Goal: Task Accomplishment & Management: Use online tool/utility

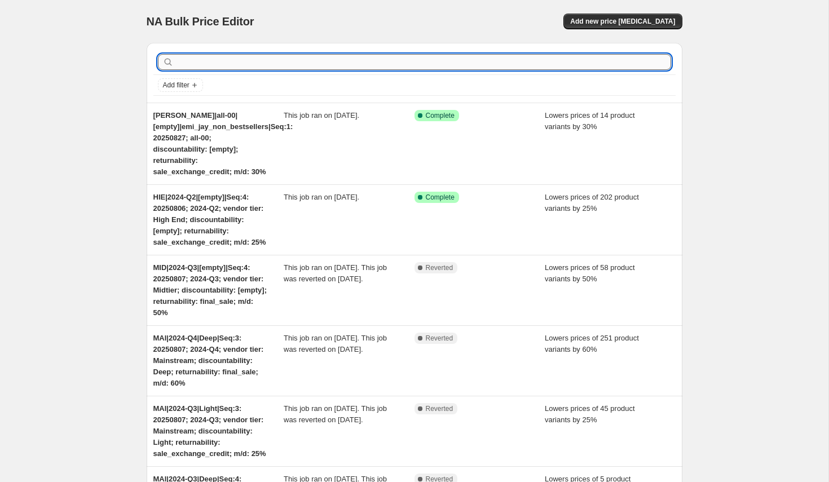
click at [191, 55] on input "text" at bounding box center [423, 62] width 495 height 16
paste input "VAL|2023-Q4|[empty]|Seq:4"
type input "VAL|2023-Q4|[empty]|Seq:4"
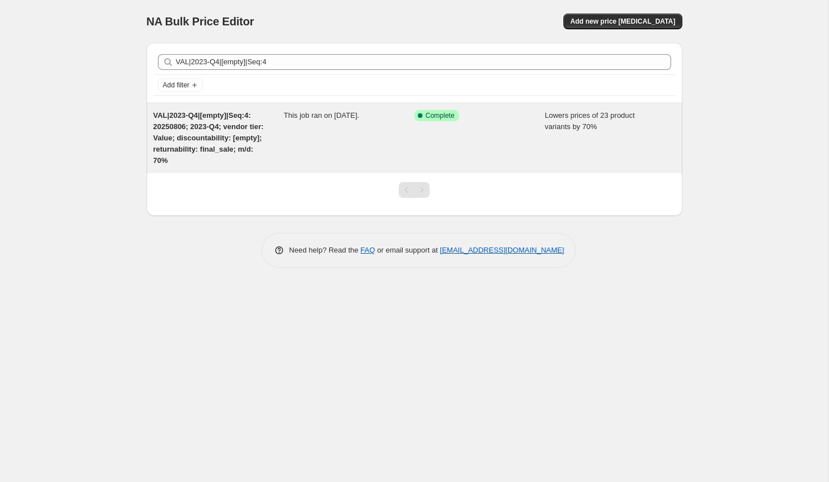
click at [190, 134] on span "VAL|2023-Q4|[empty]|Seq:4: 20250806; 2023-Q4; vendor tier: Value; discountabili…" at bounding box center [208, 138] width 111 height 54
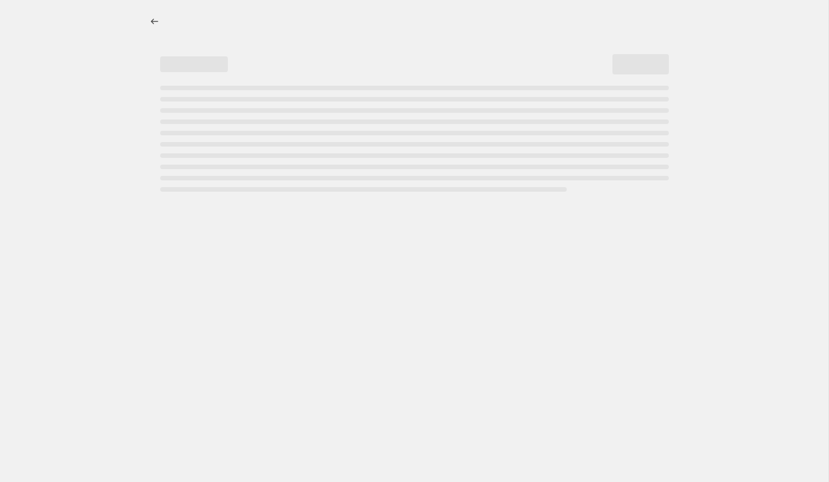
select select "percentage"
select select "no_change"
select select "collection"
select select "tag"
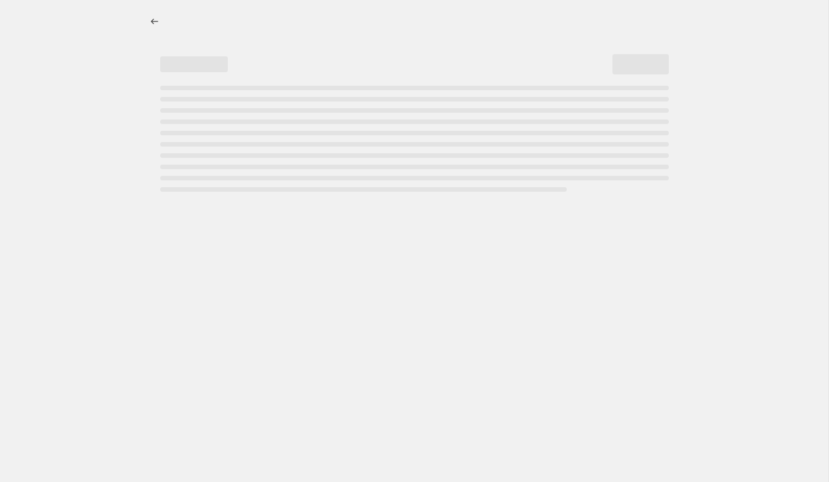
select select "not_equal"
select select "tag"
select select "not_equal"
select select "collection"
select select "not_equal"
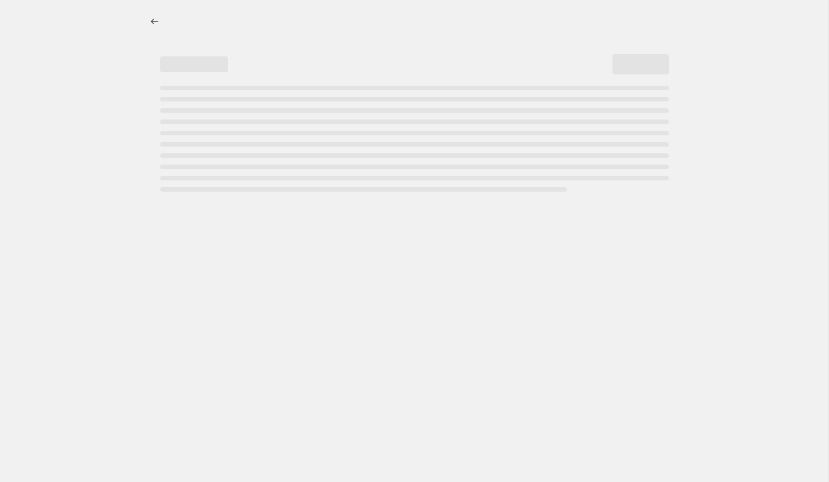
select select "tag"
select select "not_equal"
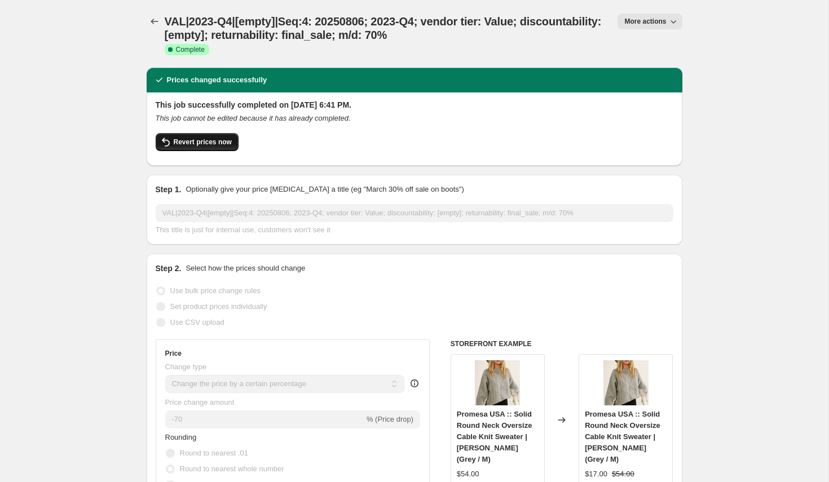
click at [205, 145] on span "Revert prices now" at bounding box center [203, 142] width 58 height 9
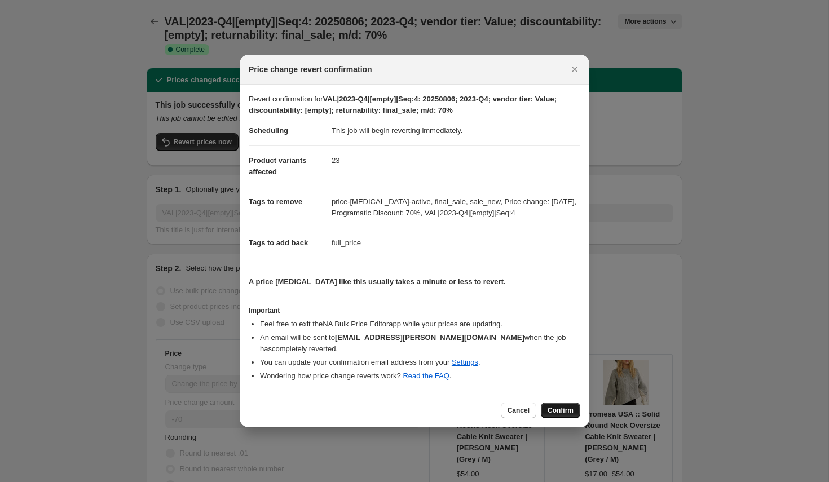
click at [563, 406] on span "Confirm" at bounding box center [560, 410] width 26 height 9
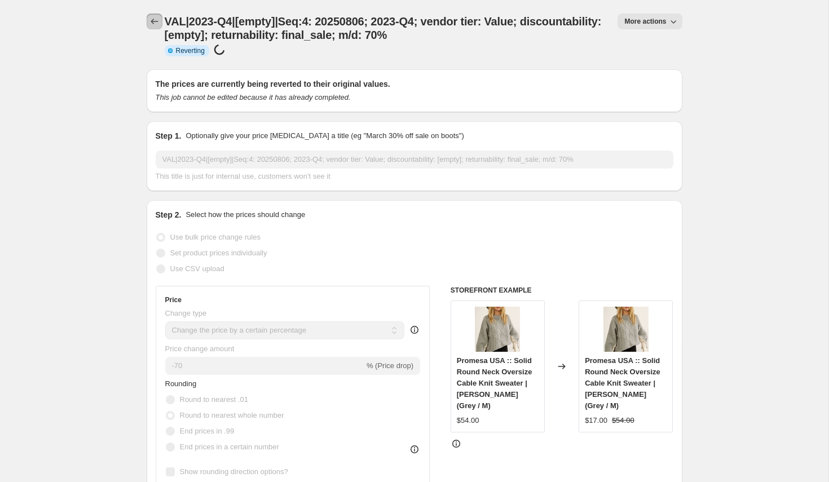
click at [156, 23] on icon "Price change jobs" at bounding box center [154, 21] width 11 height 11
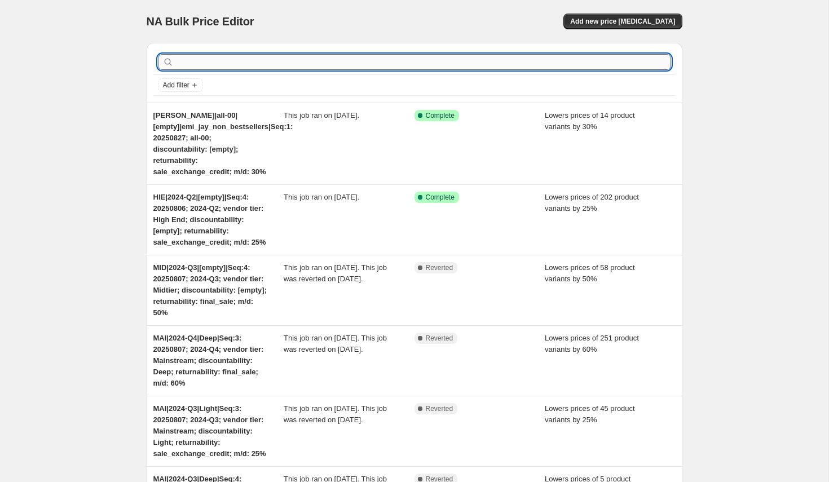
click at [242, 60] on input "text" at bounding box center [423, 62] width 495 height 16
paste input "VAL|2024-Q1|[empty]|Seq:4"
type input "VAL|2024-Q1|[empty]|Seq:4"
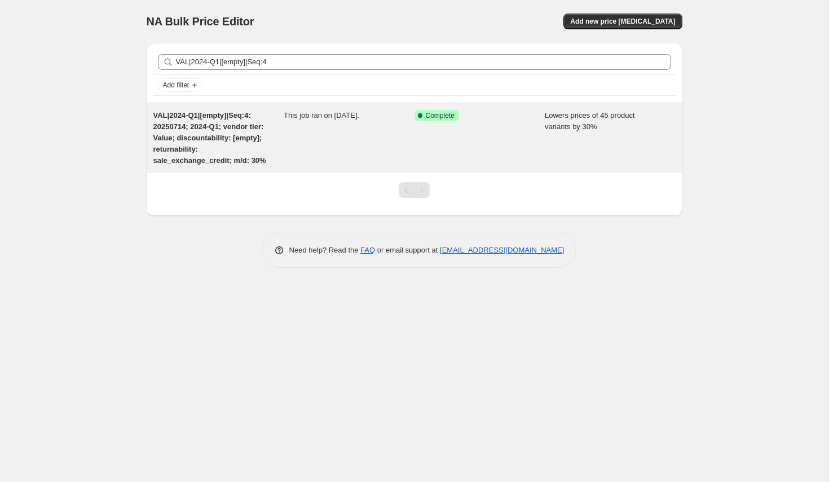
click at [209, 139] on span "VAL|2024-Q1|[empty]|Seq:4: 20250714; 2024-Q1; vendor tier: Value; discountabili…" at bounding box center [209, 138] width 113 height 54
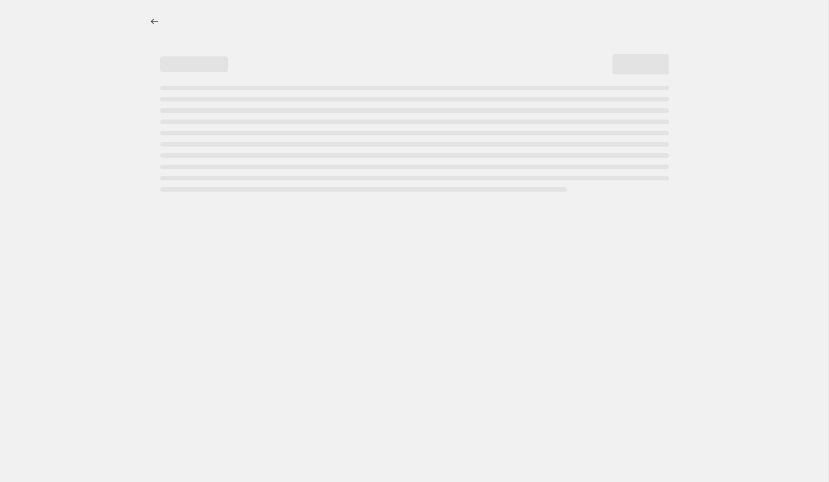
select select "percentage"
select select "no_change"
select select "collection"
select select "tag"
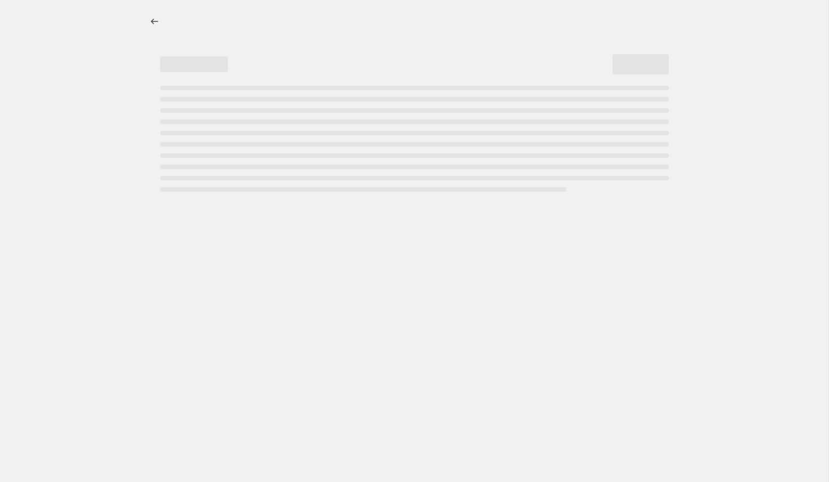
select select "not_equal"
select select "tag"
select select "not_equal"
select select "tag"
select select "not_equal"
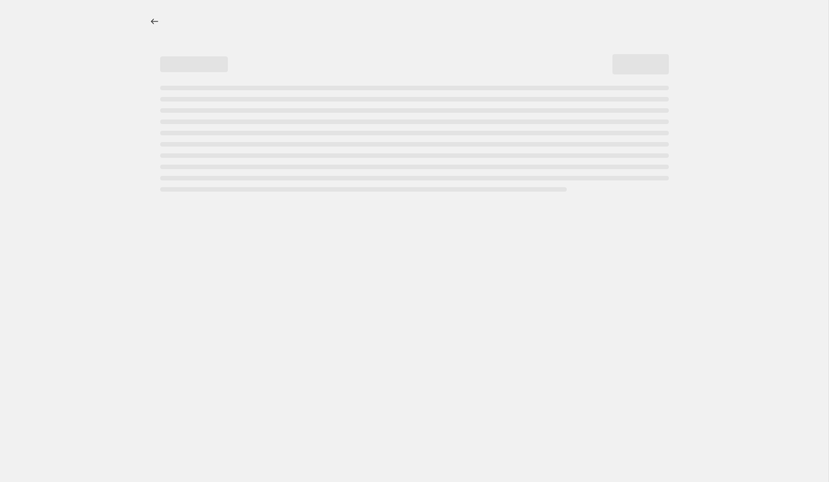
select select "tag"
select select "not_equal"
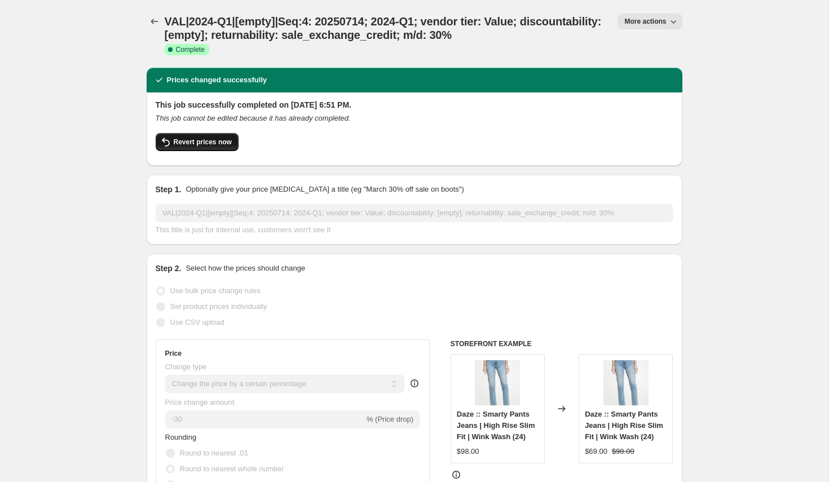
click at [216, 141] on span "Revert prices now" at bounding box center [203, 142] width 58 height 9
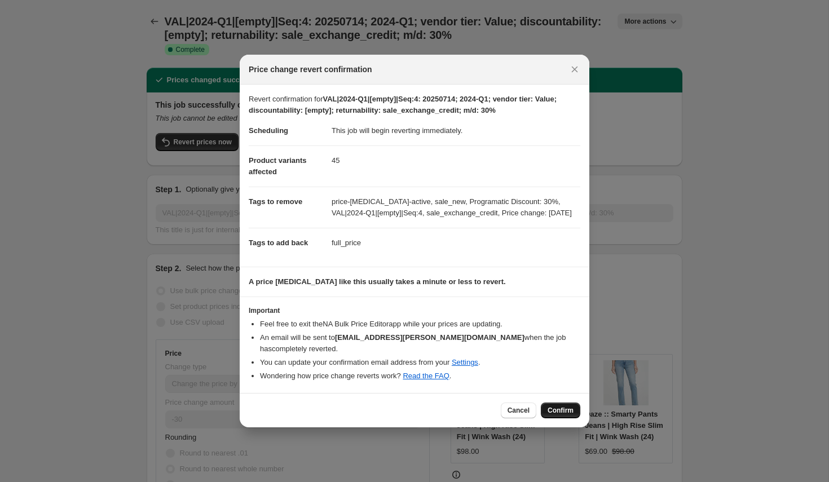
click at [569, 407] on span "Confirm" at bounding box center [560, 410] width 26 height 9
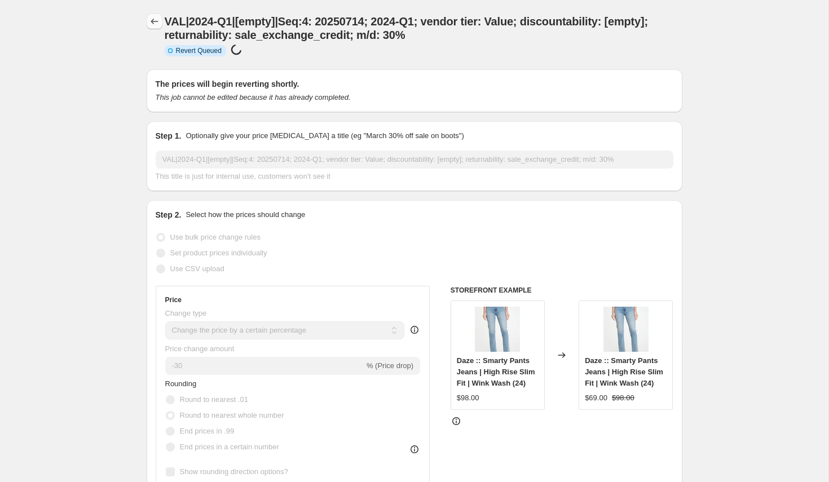
click at [156, 27] on button "Price change jobs" at bounding box center [155, 22] width 16 height 16
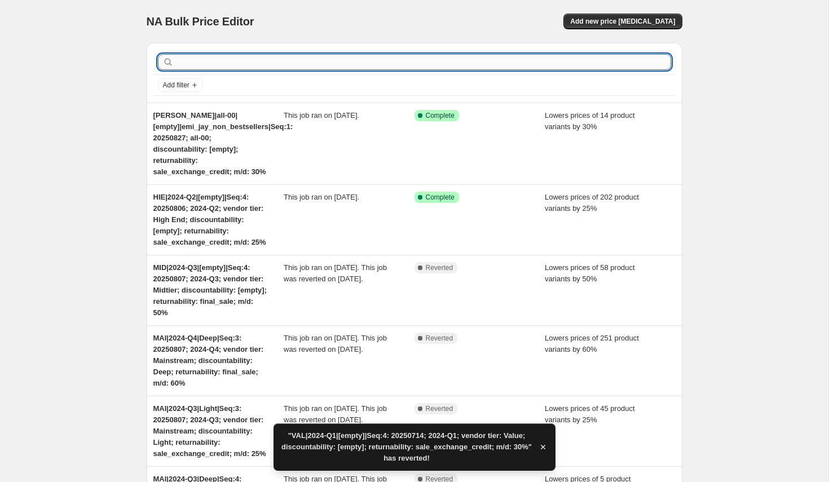
click at [195, 61] on input "text" at bounding box center [423, 62] width 495 height 16
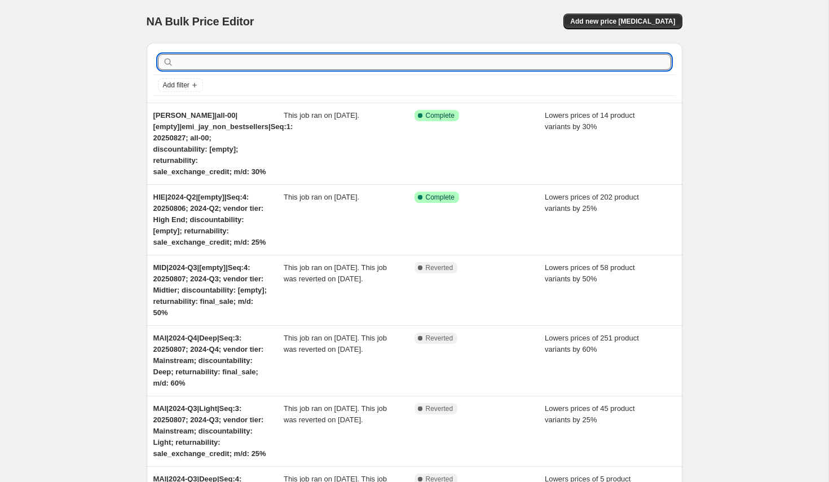
paste input "VAL|2024-Q1|Deep|Seq:1"
type input "VAL|2024-Q1|Deep|Seq:1"
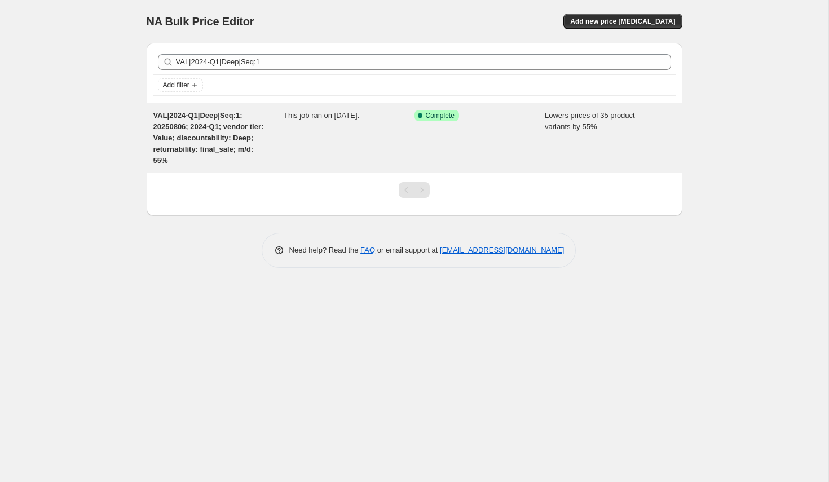
click at [201, 123] on span "VAL|2024-Q1|Deep|Seq:1: 20250806; 2024-Q1; vendor tier: Value; discountability:…" at bounding box center [208, 138] width 111 height 54
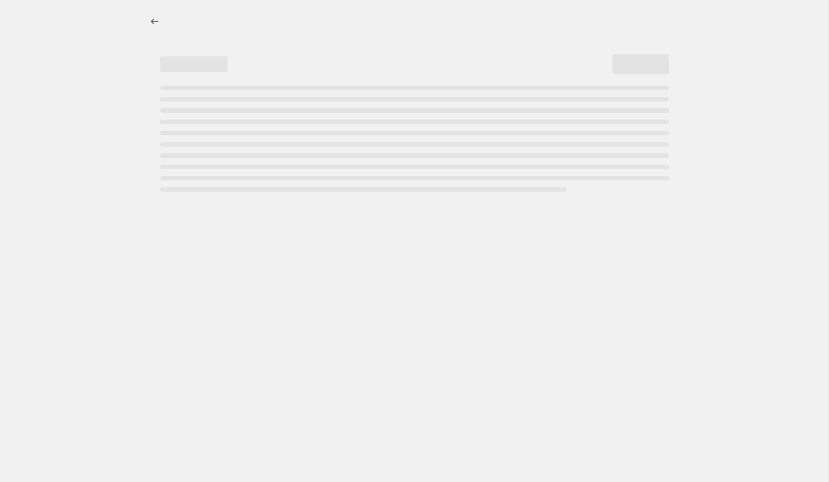
select select "percentage"
select select "no_change"
select select "collection"
select select "tag"
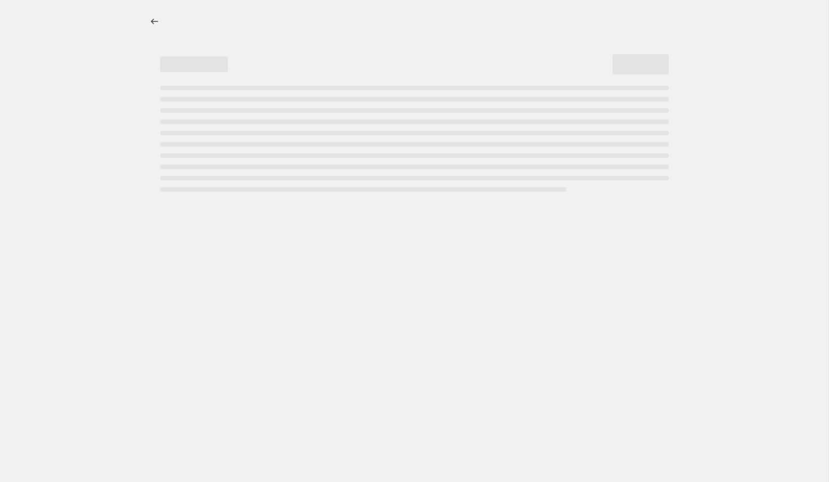
select select "not_equal"
select select "tag"
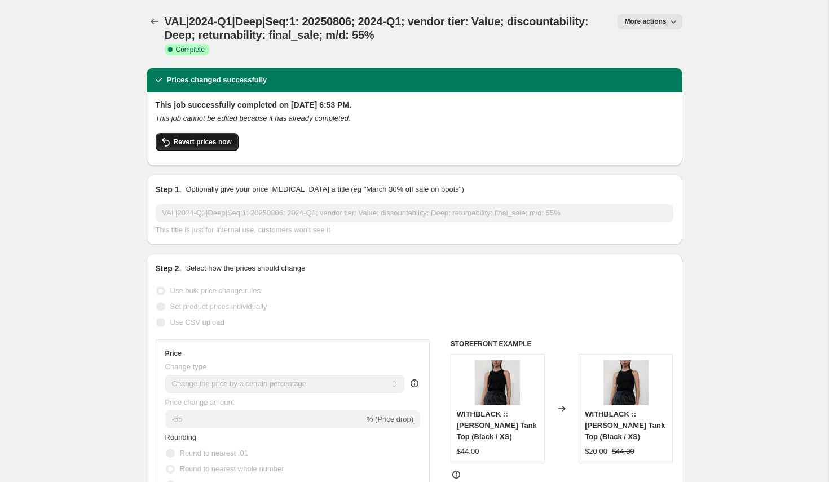
click at [195, 139] on span "Revert prices now" at bounding box center [203, 142] width 58 height 9
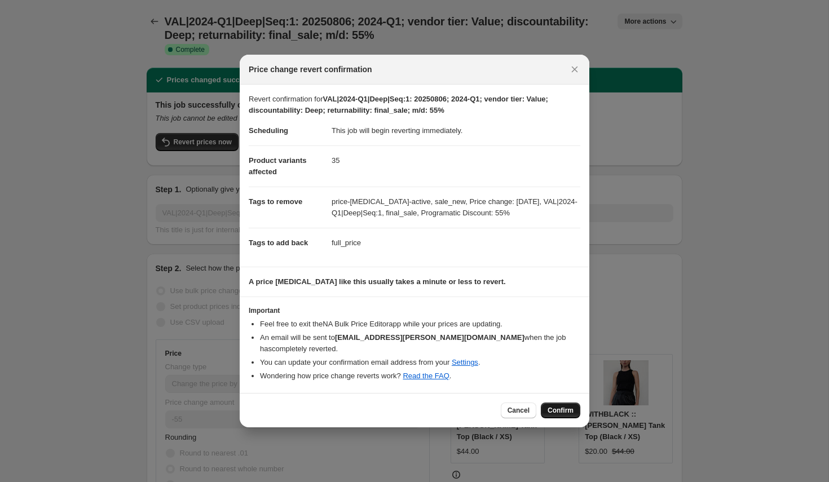
click at [562, 406] on span "Confirm" at bounding box center [560, 410] width 26 height 9
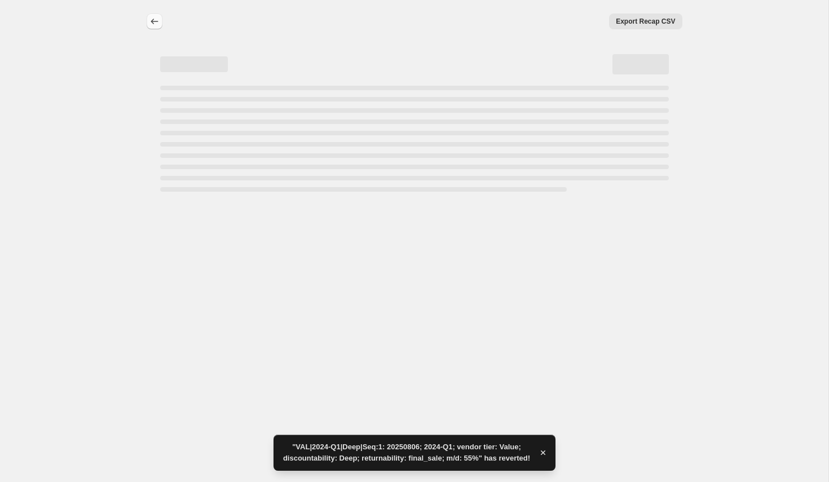
select select "percentage"
select select "no_change"
select select "collection"
select select "tag"
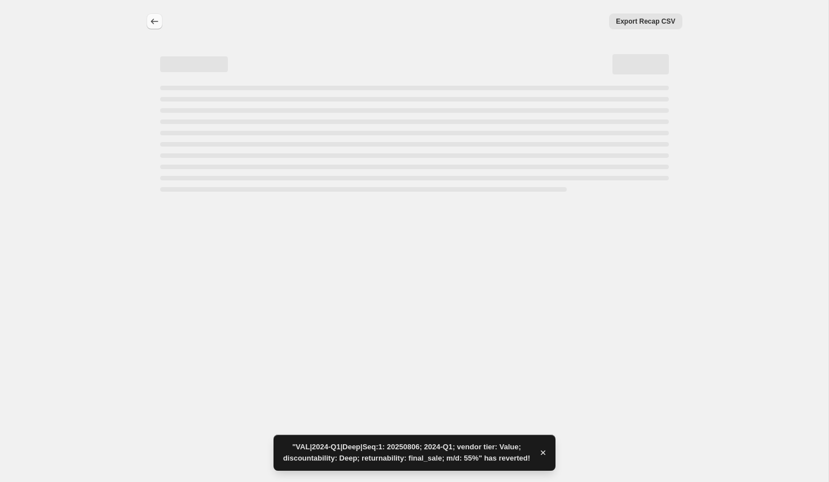
select select "not_equal"
select select "tag"
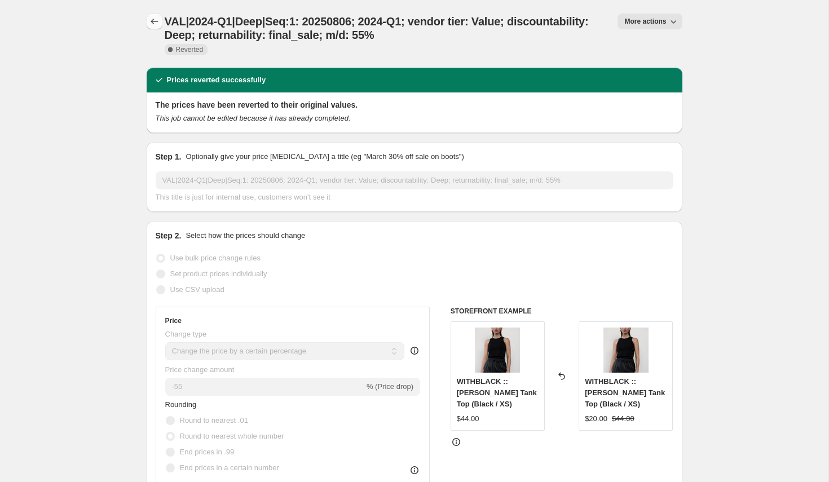
click at [151, 24] on icon "Price change jobs" at bounding box center [154, 21] width 11 height 11
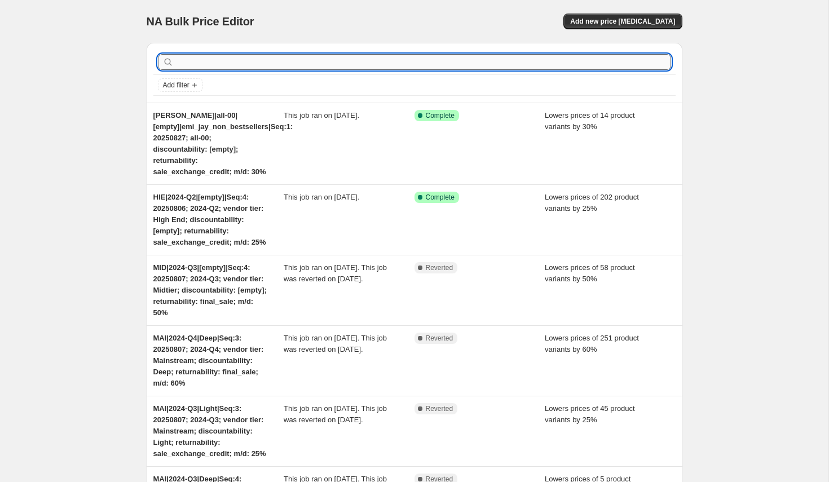
click at [226, 59] on input "text" at bounding box center [423, 62] width 495 height 16
paste input "VAL|2024-Q2|[empty]|Seq:4"
type input "VAL|2024-Q2|[empty]|Seq:4"
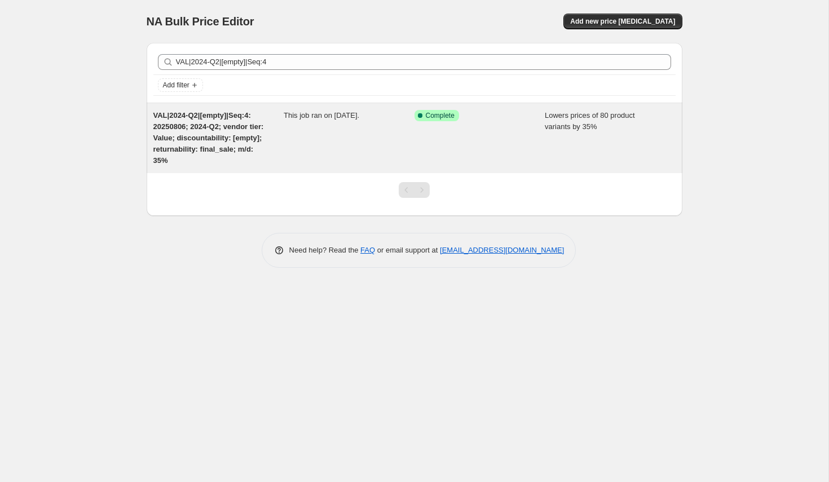
click at [207, 135] on span "VAL|2024-Q2|[empty]|Seq:4: 20250806; 2024-Q2; vendor tier: Value; discountabili…" at bounding box center [208, 138] width 111 height 54
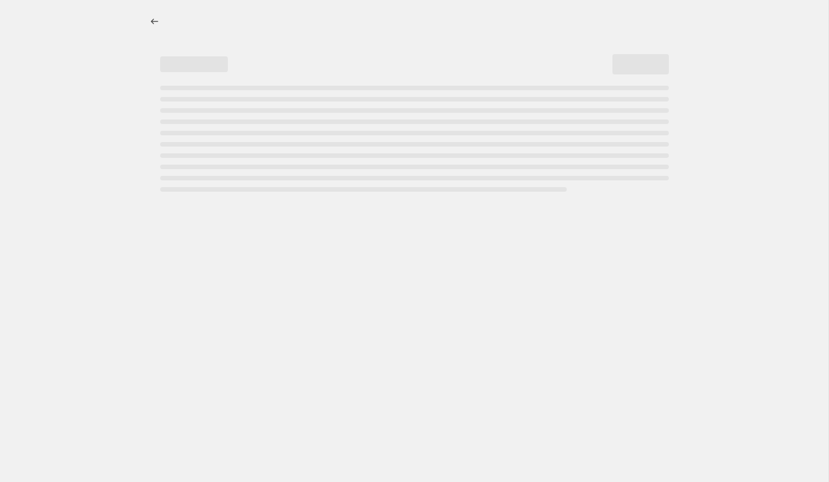
select select "percentage"
select select "no_change"
select select "collection"
select select "tag"
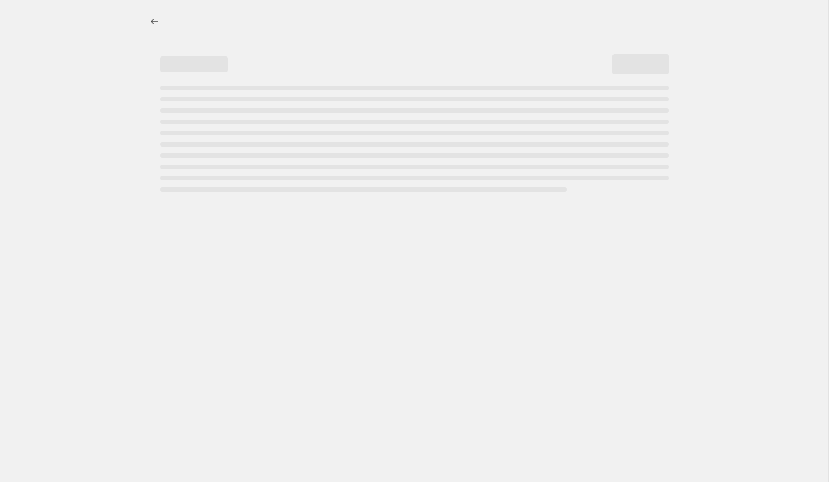
select select "not_equal"
select select "tag"
select select "not_equal"
select select "tag"
select select "not_equal"
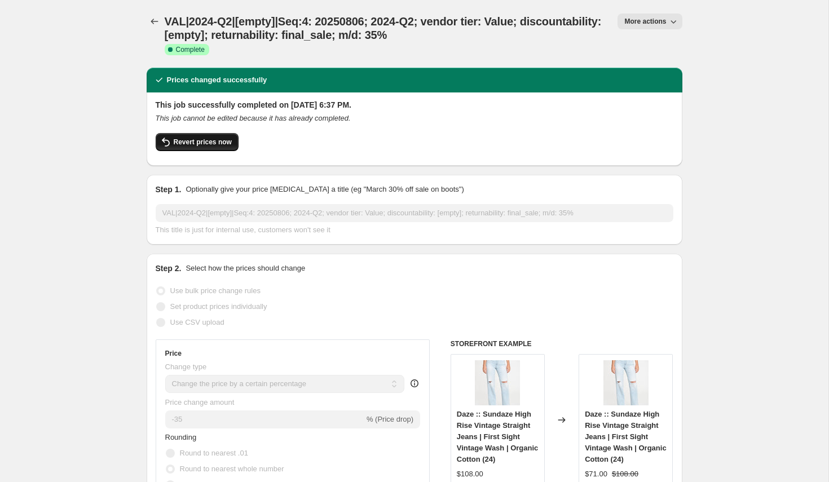
click at [207, 144] on span "Revert prices now" at bounding box center [203, 142] width 58 height 9
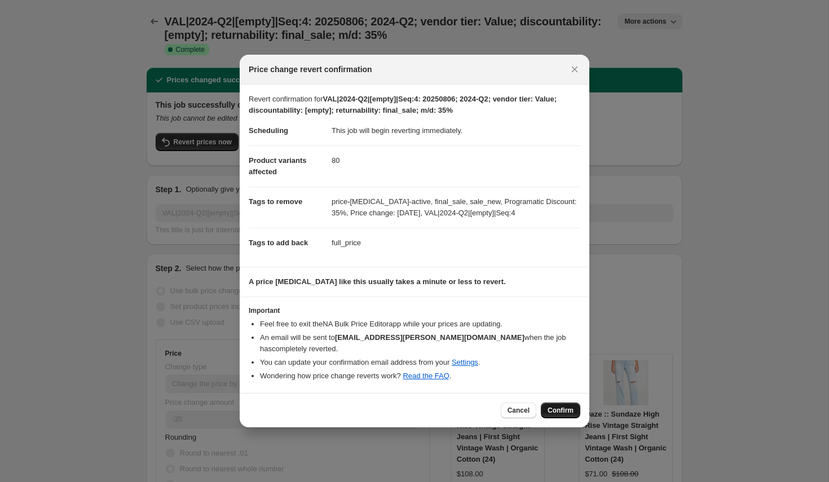
click at [558, 406] on span "Confirm" at bounding box center [560, 410] width 26 height 9
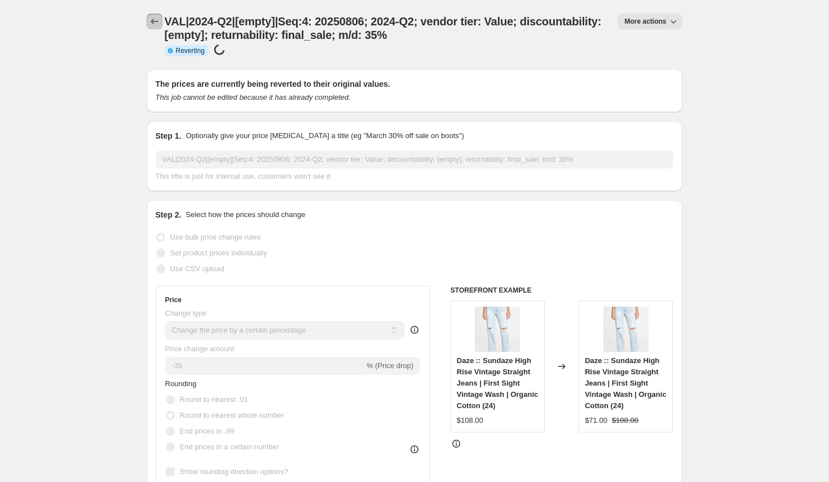
click at [153, 21] on icon "Price change jobs" at bounding box center [154, 21] width 11 height 11
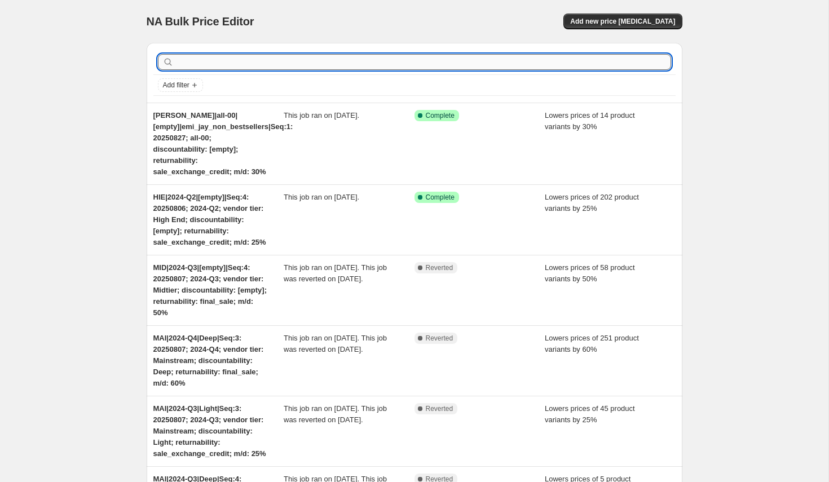
click at [228, 64] on input "text" at bounding box center [423, 62] width 495 height 16
paste input "VAL|2024-Q4|[empty]|holiday_2024|Seq:3"
type input "VAL|2024-Q4|[empty]|holiday_2024|Seq:3"
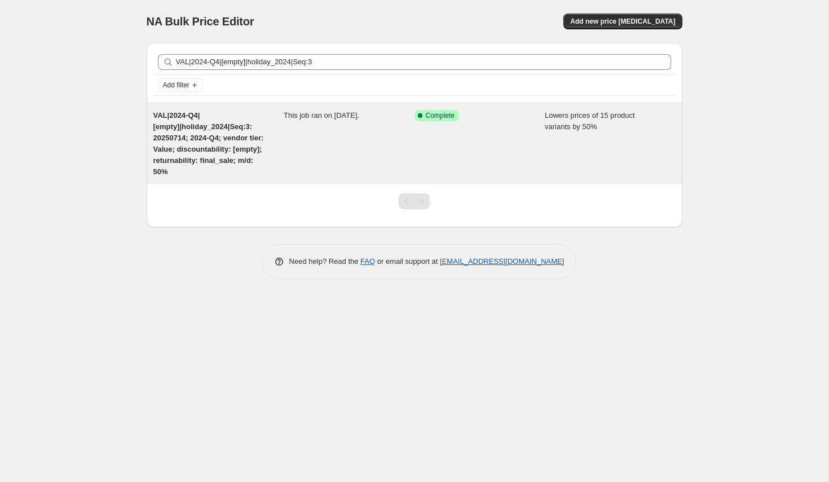
click at [202, 151] on span "VAL|2024-Q4|[empty]|holiday_2024|Seq:3: 20250714; 2024-Q4; vendor tier: Value; …" at bounding box center [208, 143] width 111 height 65
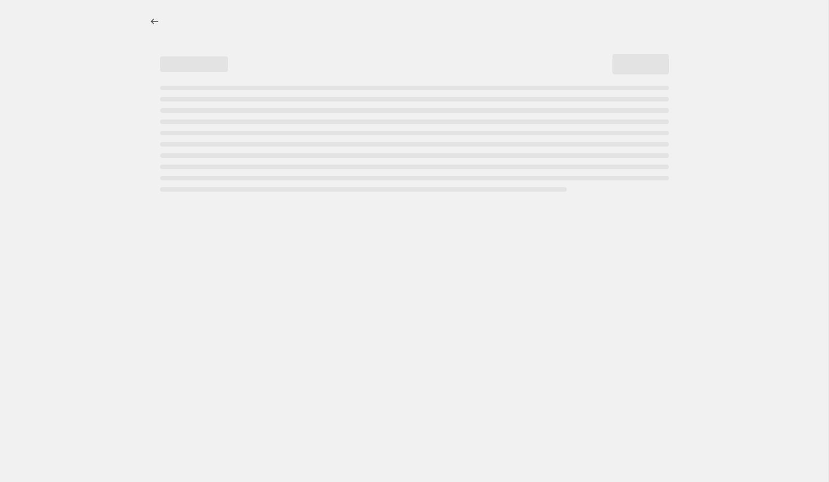
select select "percentage"
select select "no_change"
select select "collection"
select select "tag"
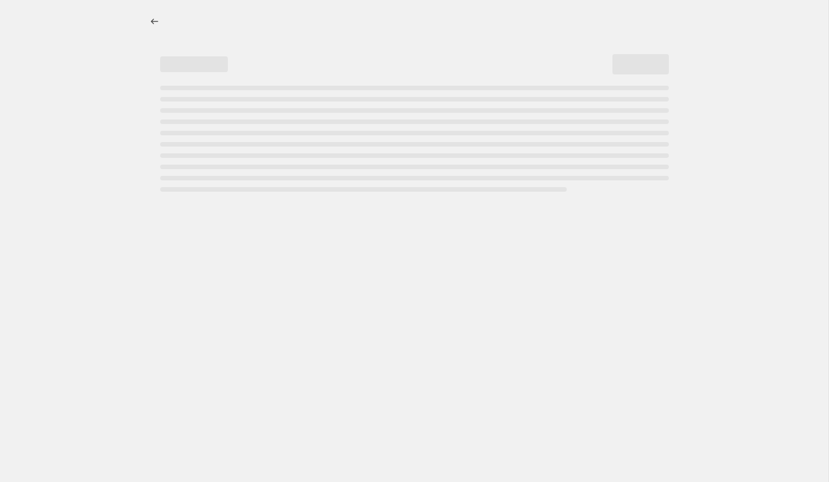
select select "not_equal"
select select "tag"
select select "not_equal"
select select "tag"
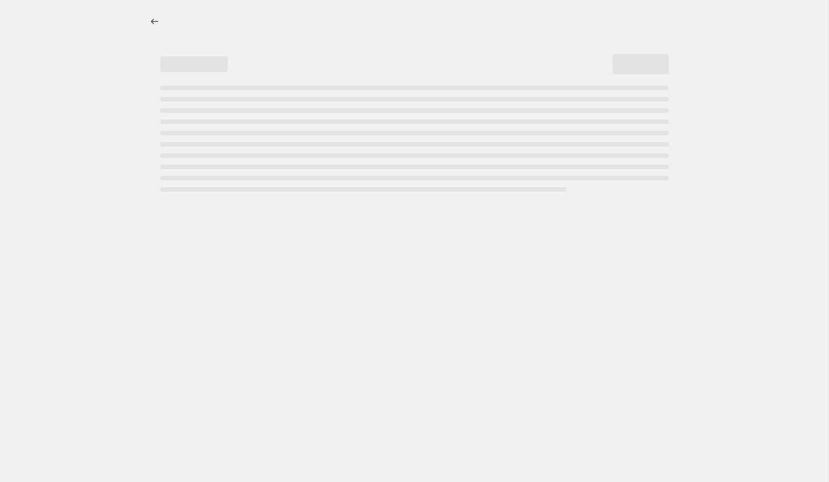
select select "not_equal"
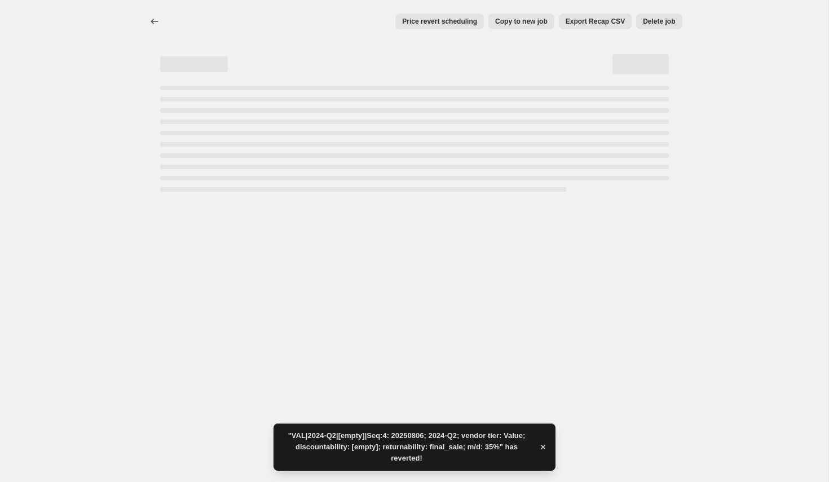
select select "percentage"
select select "no_change"
select select "collection"
select select "tag"
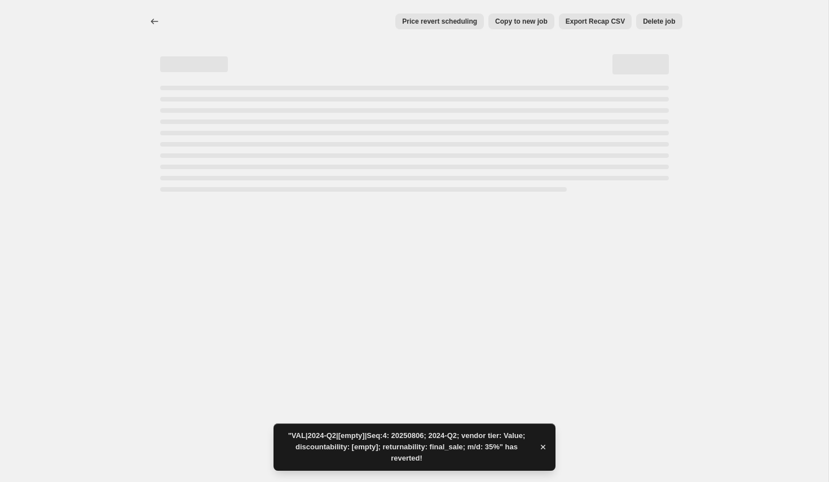
select select "not_equal"
select select "tag"
select select "not_equal"
select select "tag"
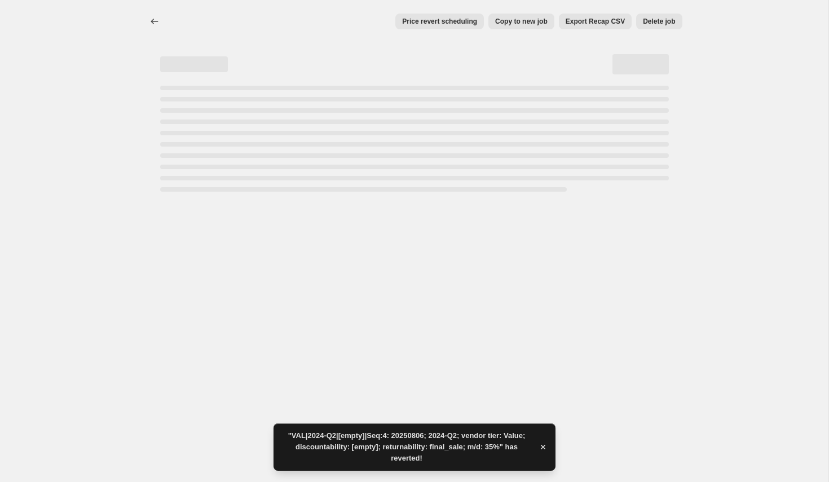
select select "not_equal"
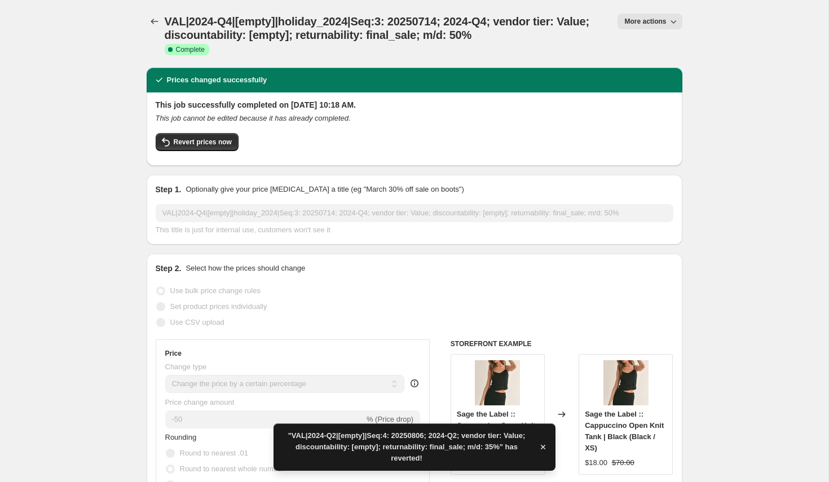
click at [206, 139] on span "Revert prices now" at bounding box center [203, 142] width 58 height 9
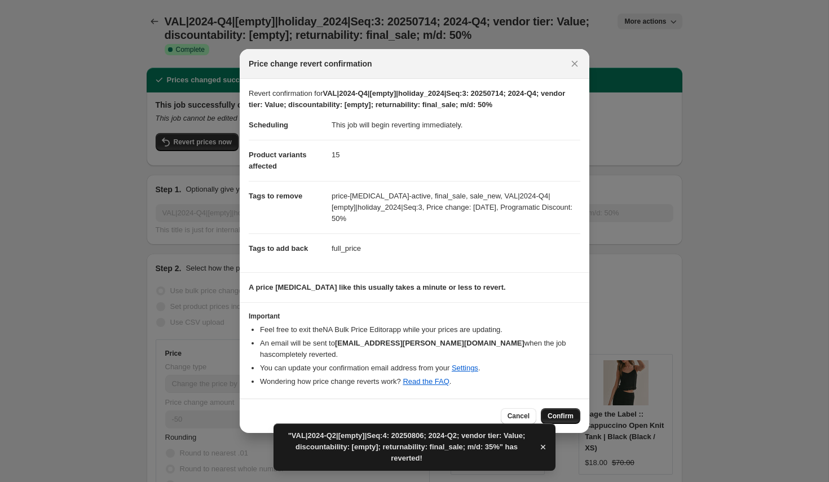
click at [562, 413] on span "Confirm" at bounding box center [560, 416] width 26 height 9
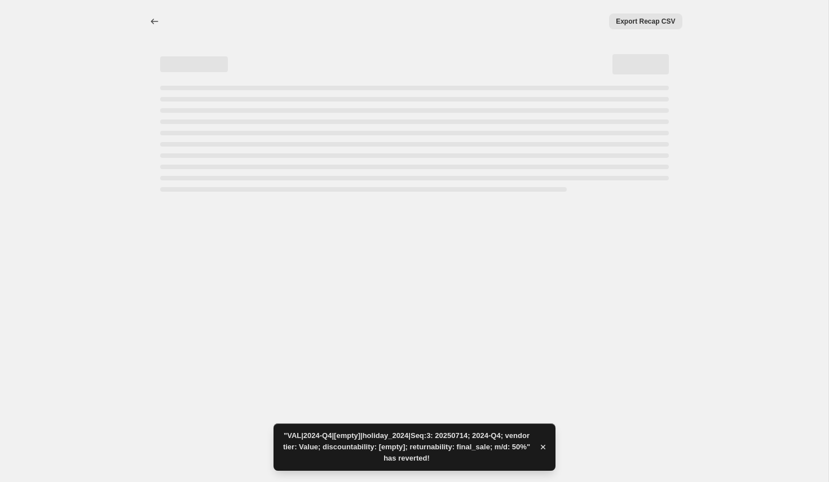
select select "percentage"
select select "no_change"
select select "collection"
select select "tag"
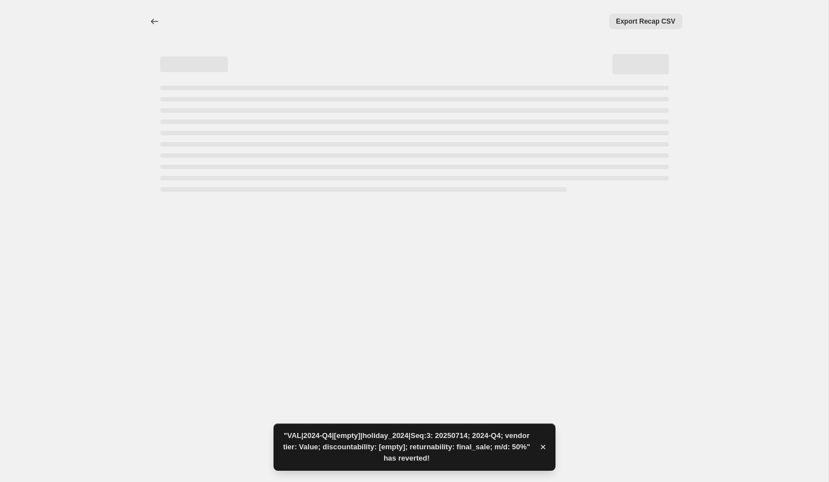
select select "not_equal"
select select "tag"
select select "not_equal"
select select "tag"
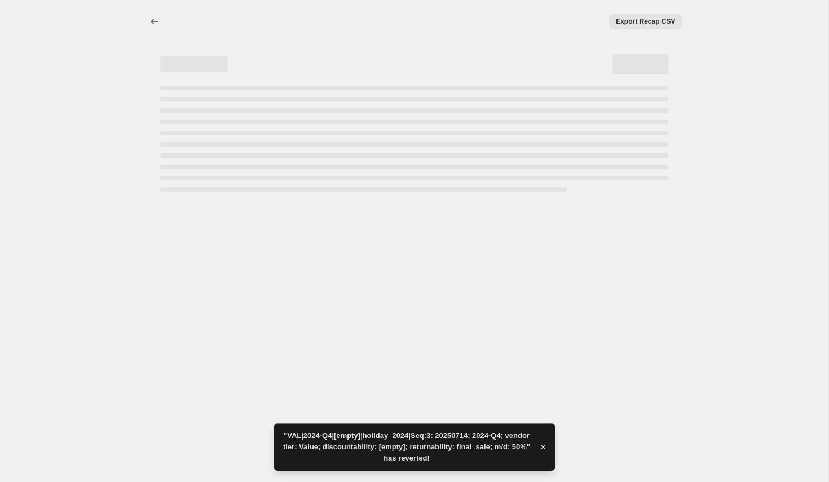
select select "not_equal"
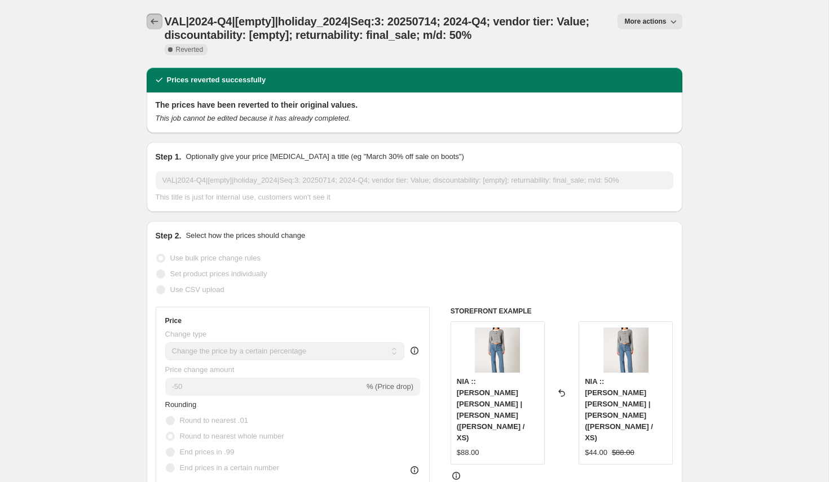
click at [152, 25] on icon "Price change jobs" at bounding box center [154, 21] width 11 height 11
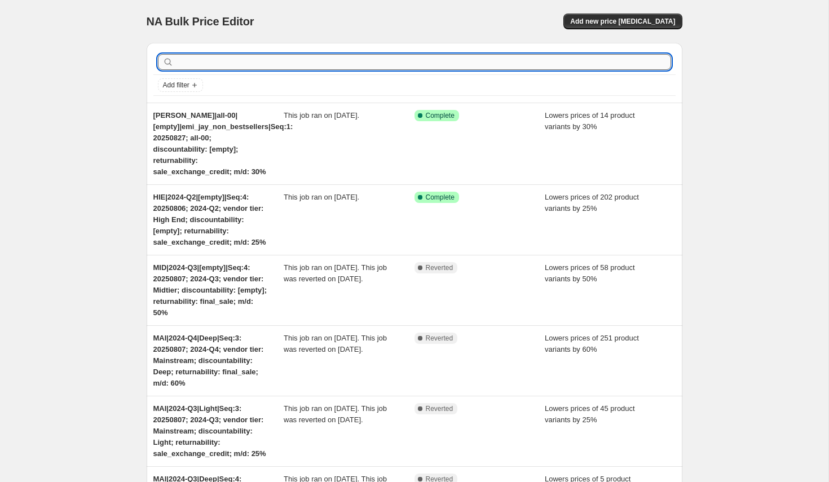
click at [188, 61] on input "text" at bounding box center [423, 62] width 495 height 16
paste input "VAL|2024-Q4|[empty]|holiday_2024|Seq:3"
type input "VAL|2024-Q4|[empty]|holiday_2024|Seq:3"
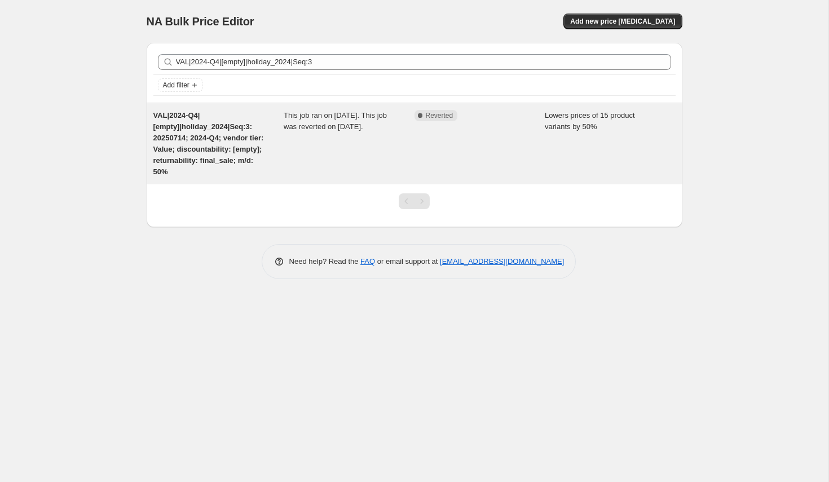
click at [184, 148] on span "VAL|2024-Q4|[empty]|holiday_2024|Seq:3: 20250714; 2024-Q4; vendor tier: Value; …" at bounding box center [208, 143] width 111 height 65
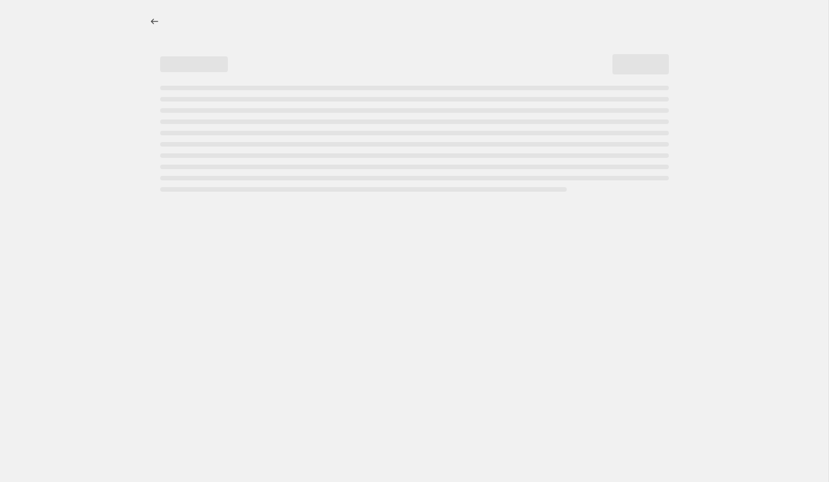
select select "percentage"
select select "no_change"
select select "collection"
select select "tag"
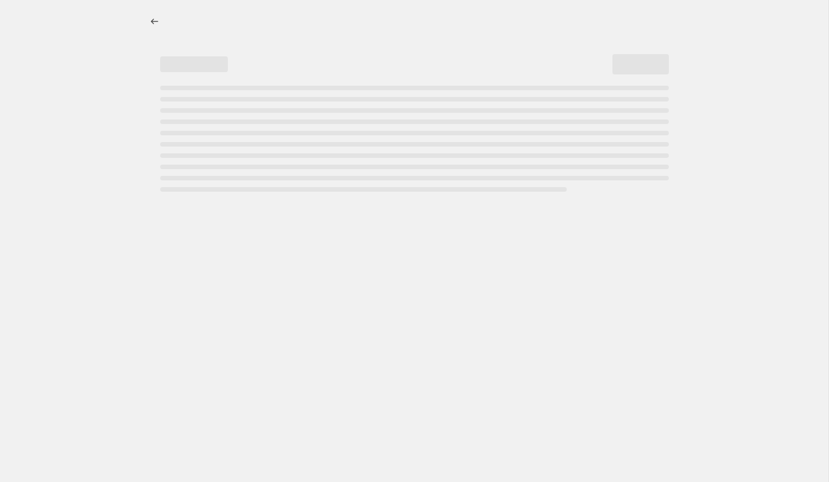
select select "not_equal"
select select "tag"
select select "not_equal"
select select "tag"
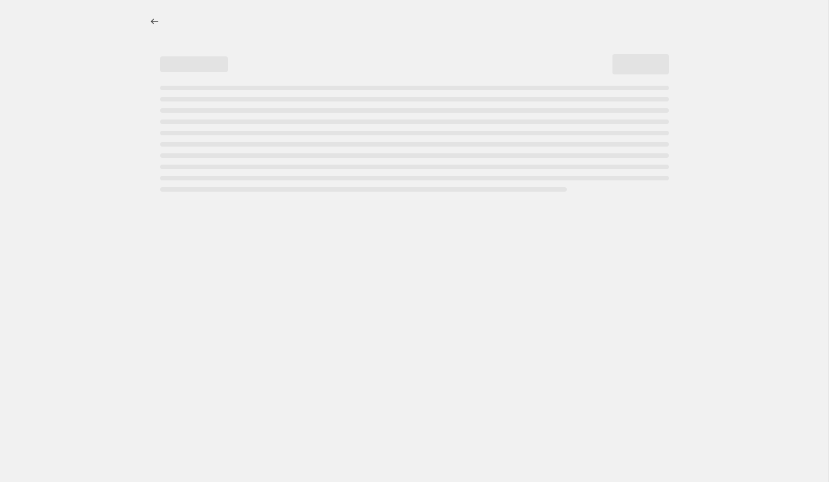
select select "not_equal"
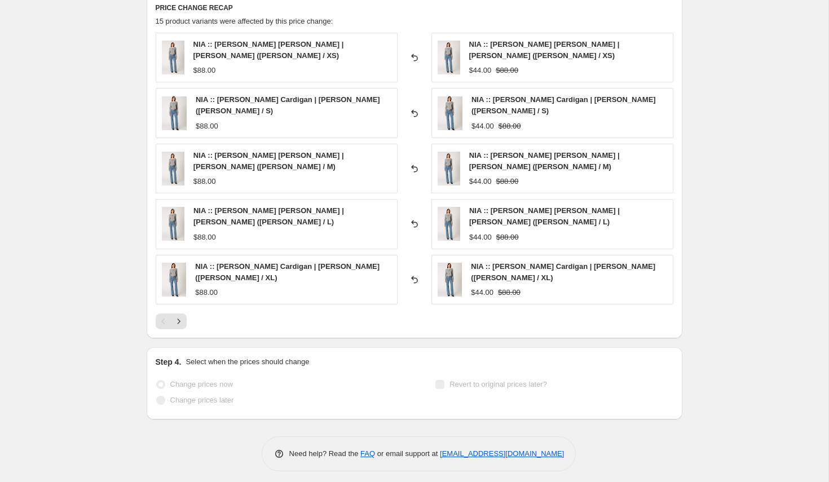
scroll to position [1079, 0]
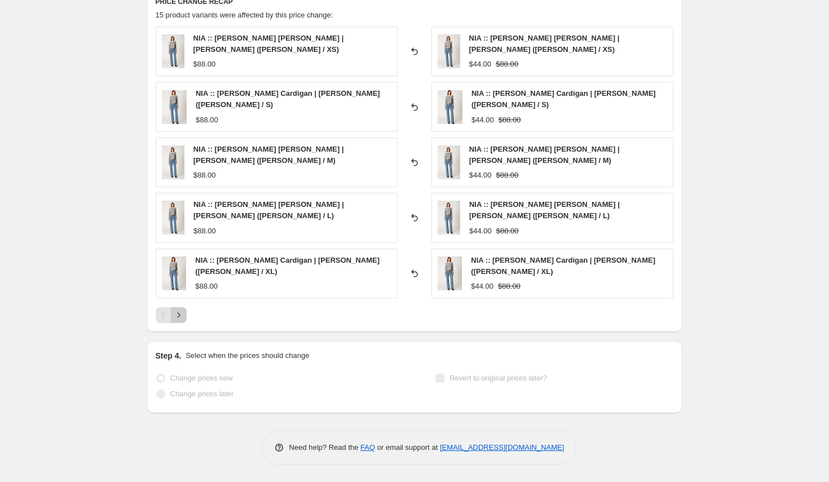
click at [177, 319] on icon "Next" at bounding box center [178, 315] width 11 height 11
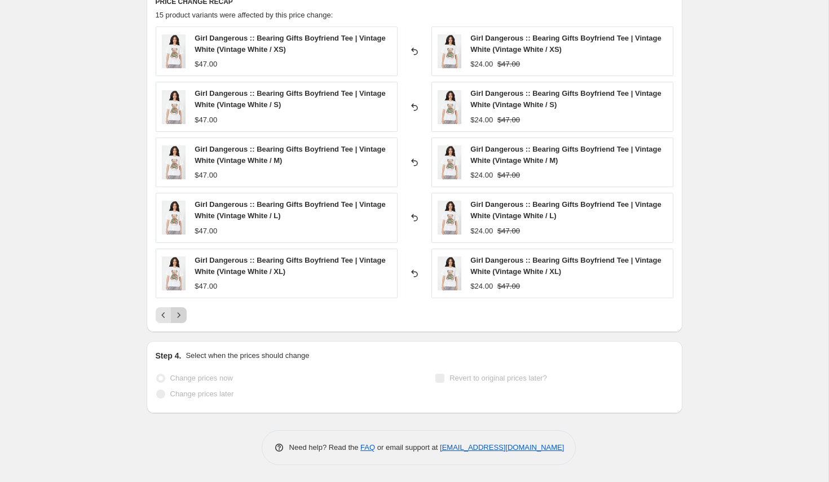
click at [177, 319] on icon "Next" at bounding box center [178, 315] width 11 height 11
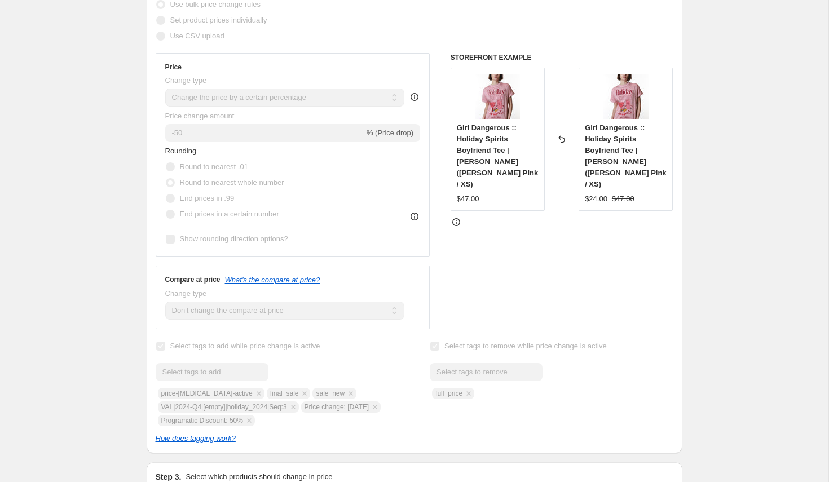
scroll to position [0, 0]
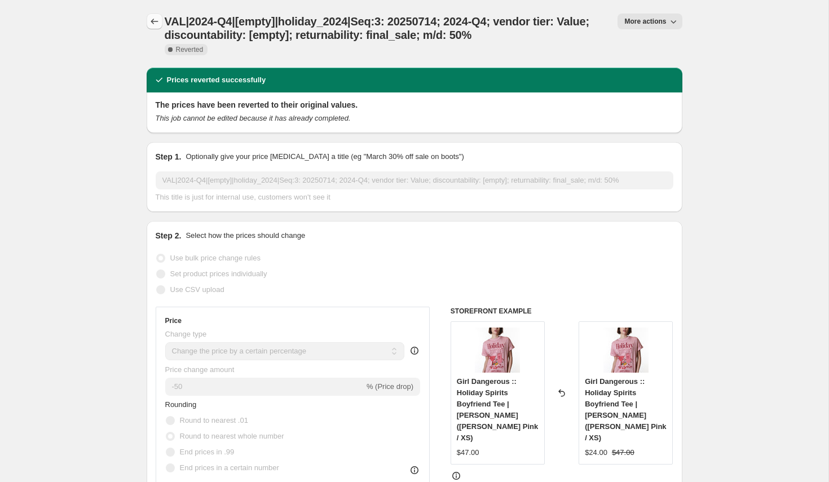
click at [156, 20] on icon "Price change jobs" at bounding box center [154, 21] width 11 height 11
